Goal: Task Accomplishment & Management: Manage account settings

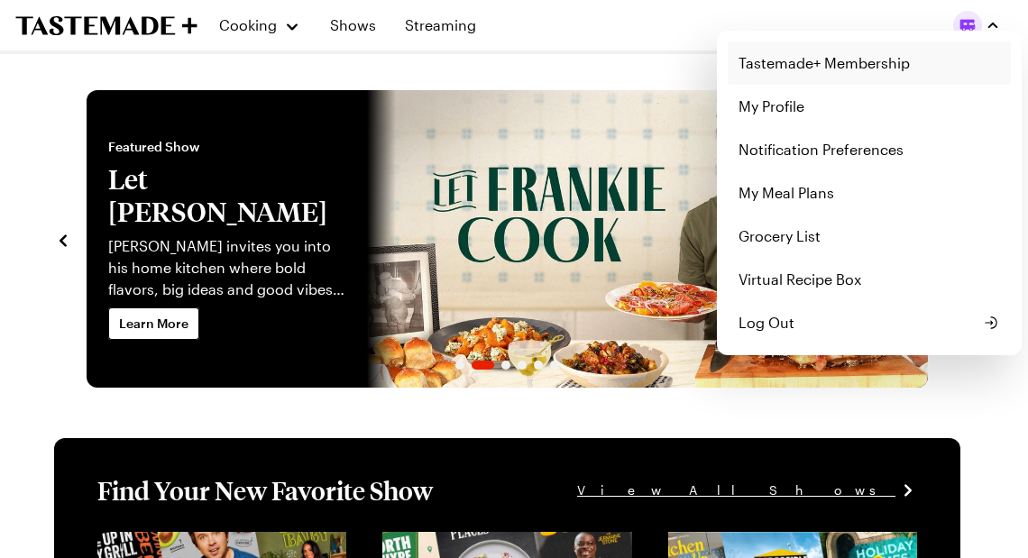
click at [777, 63] on link "Tastemade+ Membership" at bounding box center [869, 62] width 283 height 43
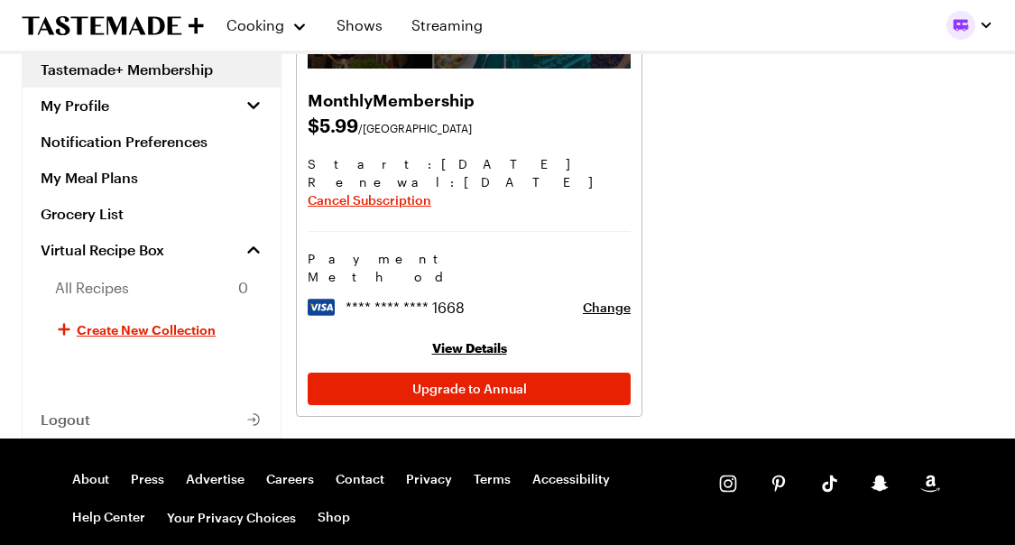
scroll to position [271, 0]
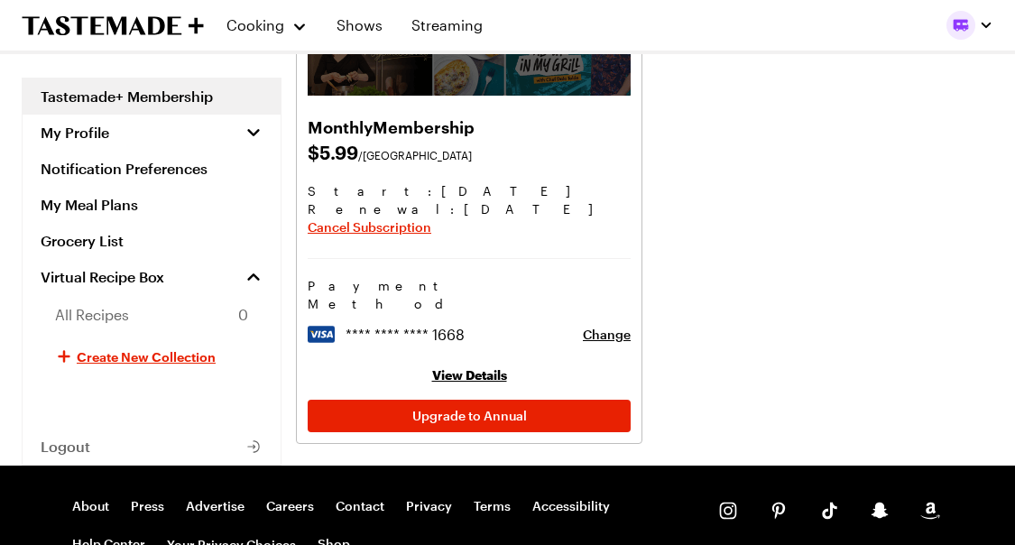
click at [469, 367] on link "View Details" at bounding box center [469, 374] width 75 height 15
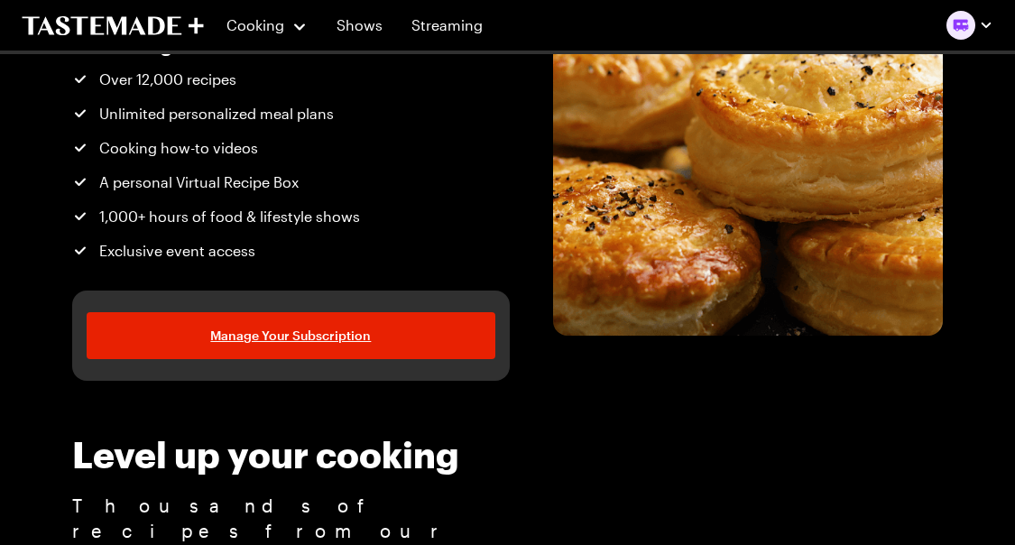
scroll to position [271, 0]
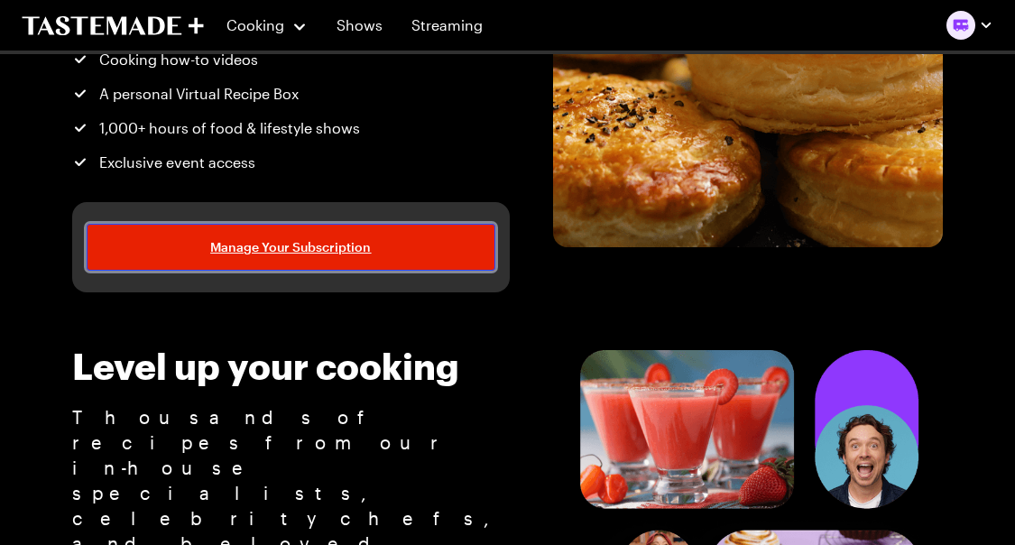
click at [346, 244] on span "Manage Your Subscription" at bounding box center [290, 247] width 161 height 18
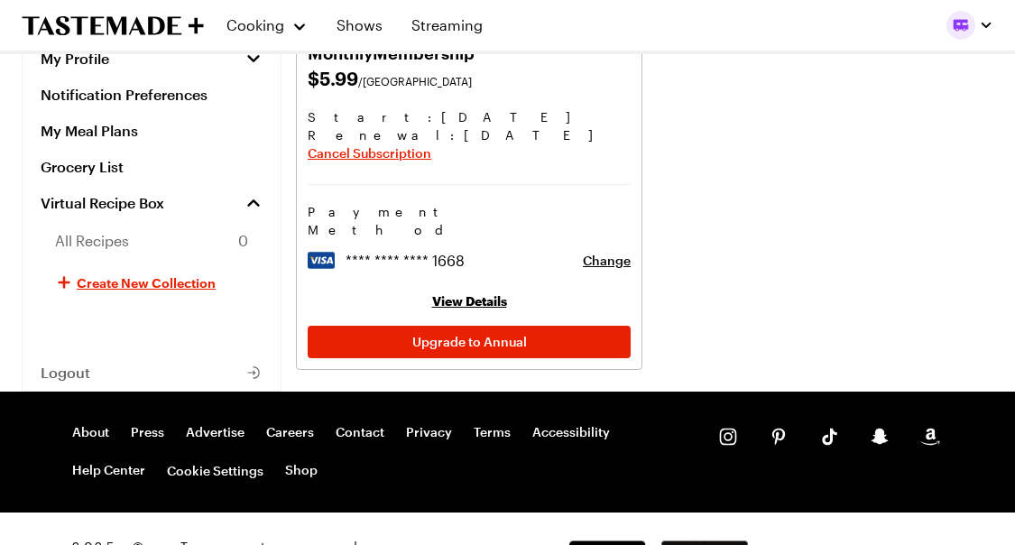
scroll to position [360, 0]
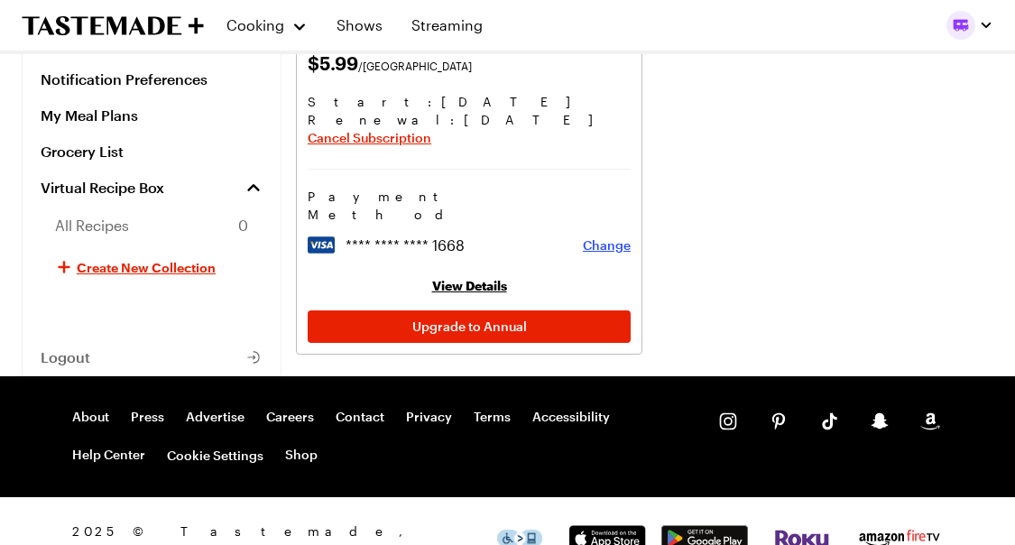
click at [616, 236] on span "Change" at bounding box center [607, 245] width 48 height 18
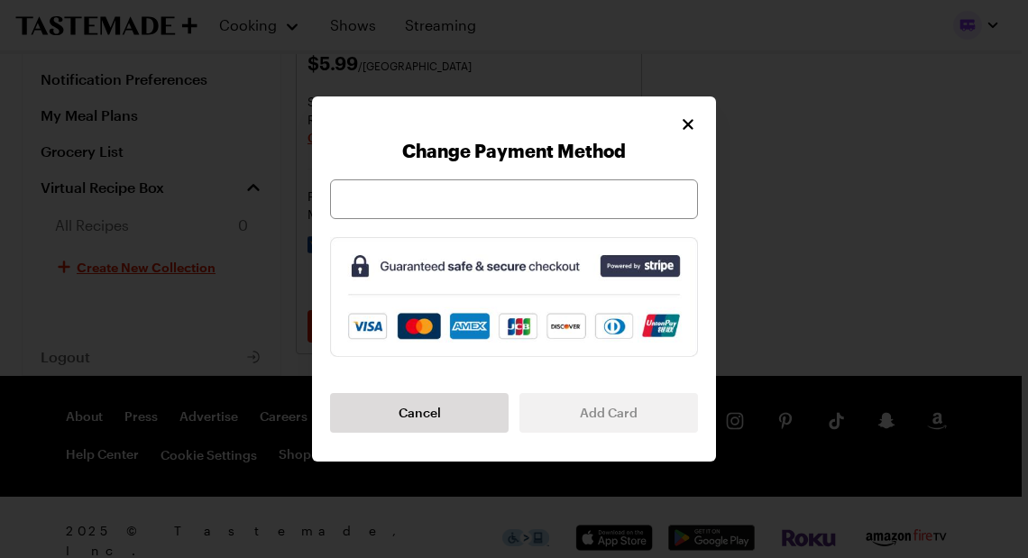
click at [446, 183] on div at bounding box center [514, 199] width 368 height 40
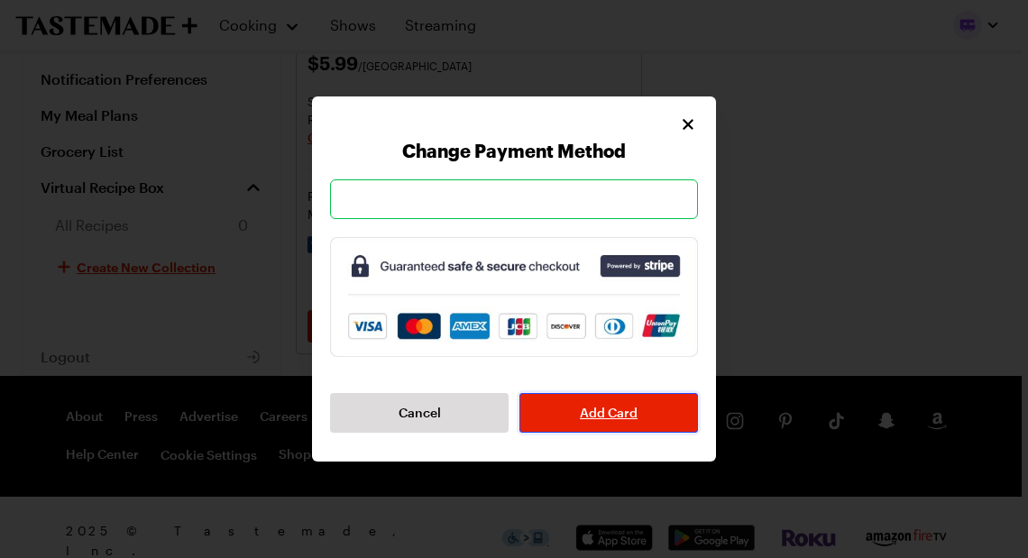
click at [620, 415] on span "Add Card" at bounding box center [609, 413] width 58 height 18
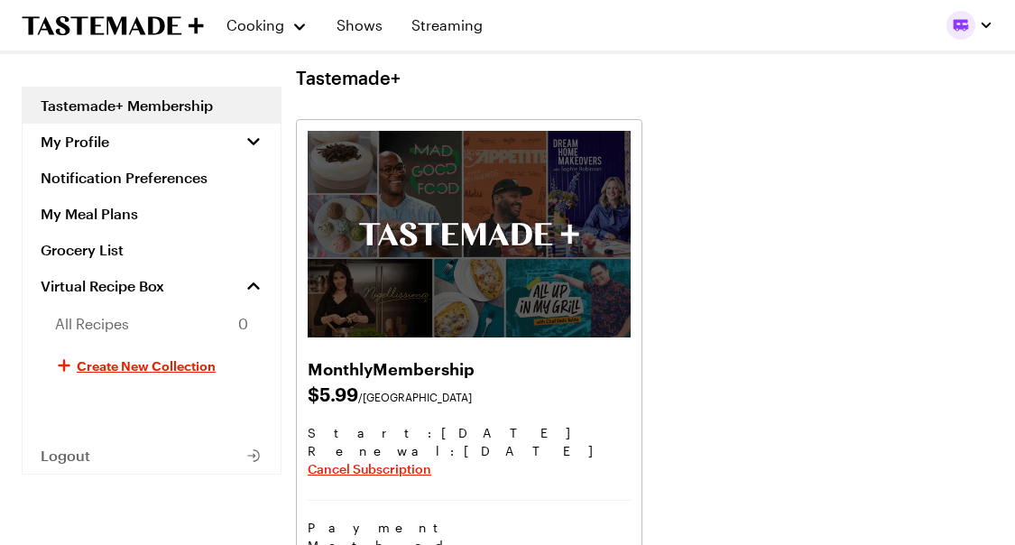
scroll to position [0, 0]
